Goal: Task Accomplishment & Management: Use online tool/utility

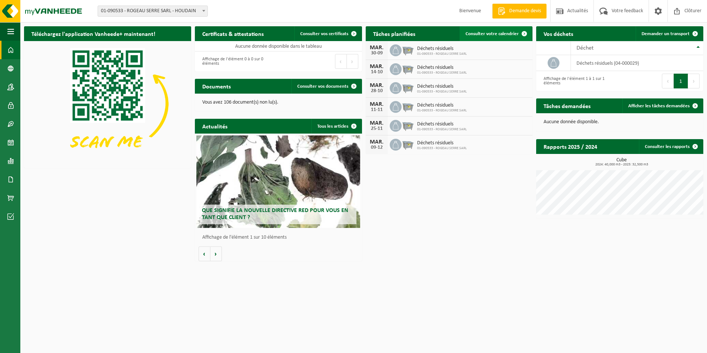
click at [526, 34] on span at bounding box center [524, 33] width 15 height 15
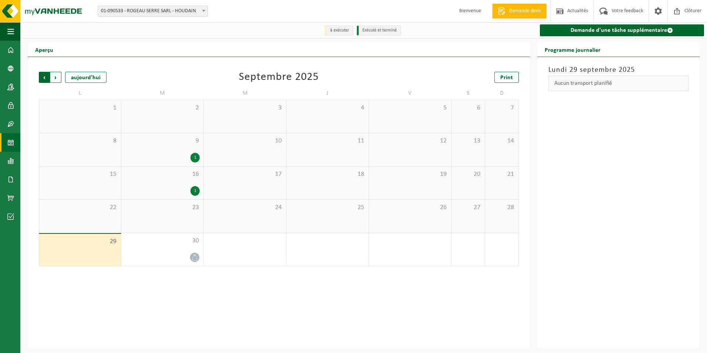
click at [55, 78] on span "Suivant" at bounding box center [55, 77] width 11 height 11
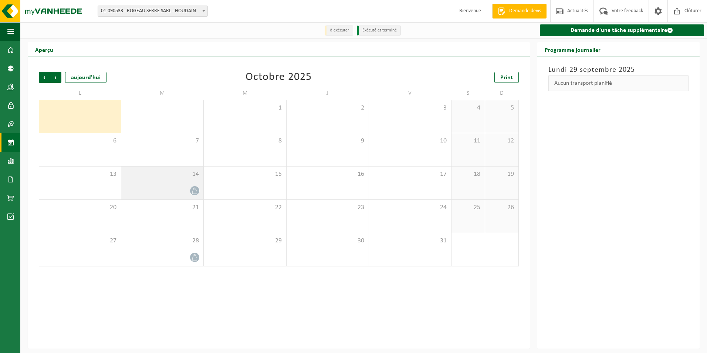
click at [196, 188] on icon at bounding box center [195, 191] width 6 height 6
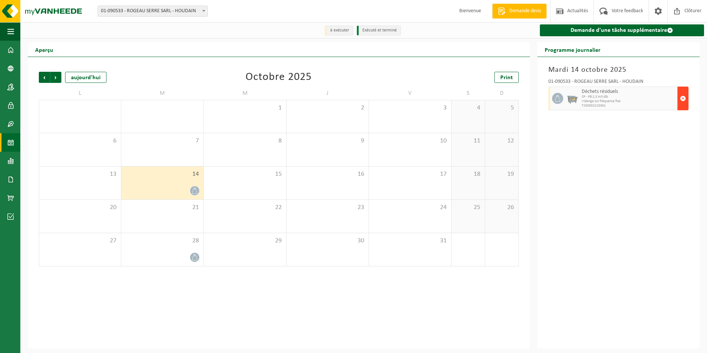
click at [684, 98] on span "button" at bounding box center [683, 98] width 6 height 15
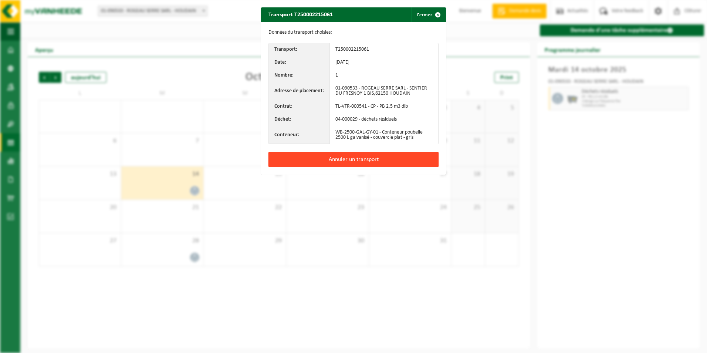
click at [386, 161] on button "Annuler un transport" at bounding box center [353, 160] width 170 height 16
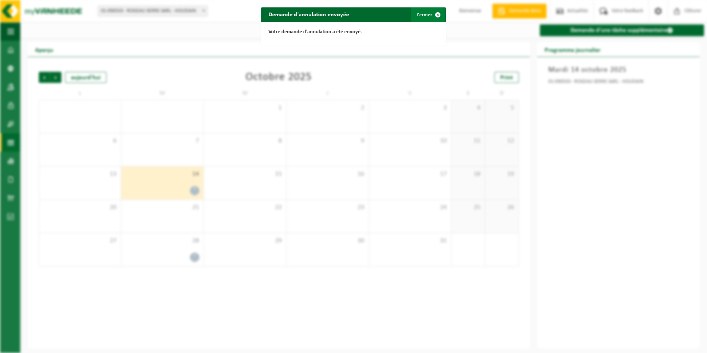
click at [426, 11] on button "Fermer" at bounding box center [428, 14] width 34 height 15
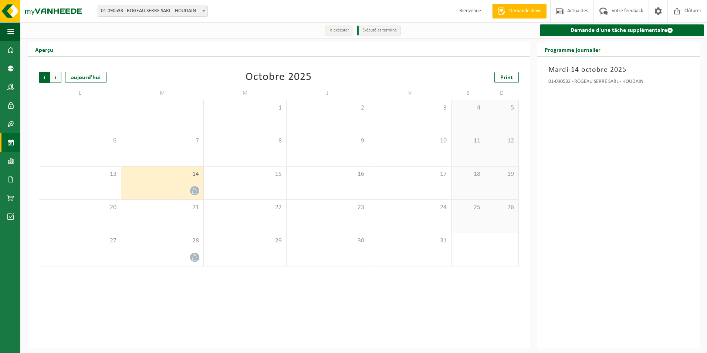
click at [53, 74] on span "Suivant" at bounding box center [55, 77] width 11 height 11
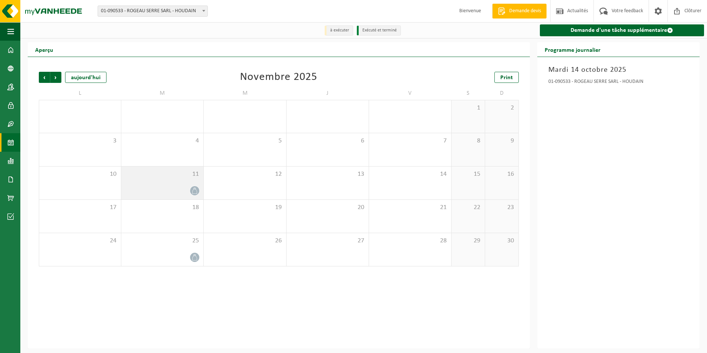
click at [196, 192] on icon at bounding box center [195, 191] width 6 height 6
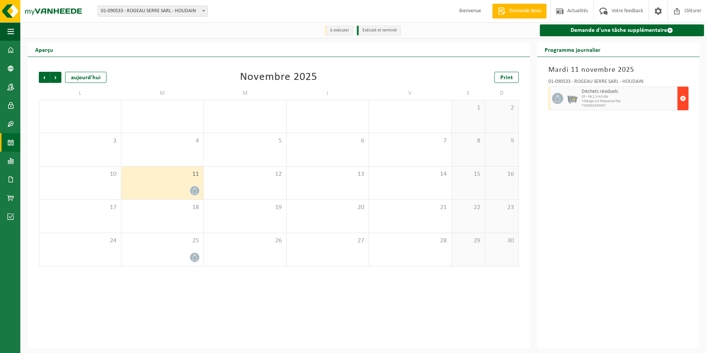
click at [682, 100] on span "button" at bounding box center [683, 98] width 6 height 15
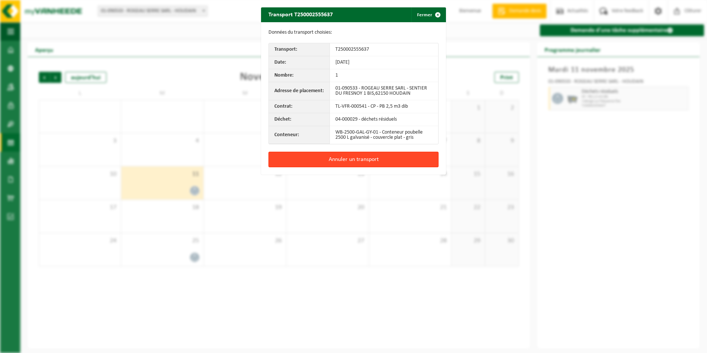
click at [371, 160] on button "Annuler un transport" at bounding box center [353, 160] width 170 height 16
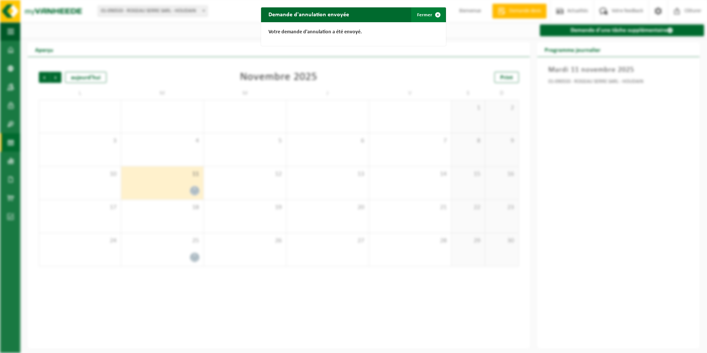
click at [436, 15] on span "button" at bounding box center [437, 14] width 15 height 15
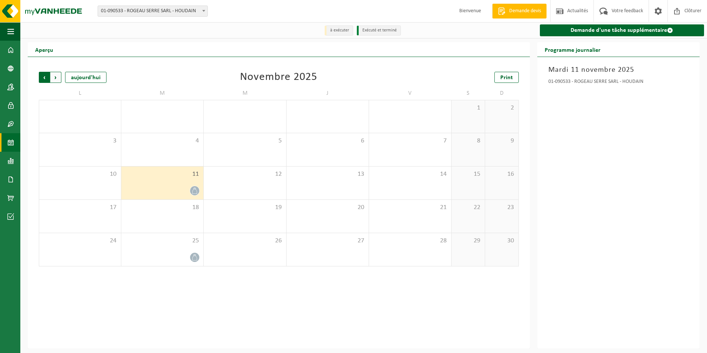
click at [54, 76] on span "Suivant" at bounding box center [55, 77] width 11 height 11
